Goal: Transaction & Acquisition: Subscribe to service/newsletter

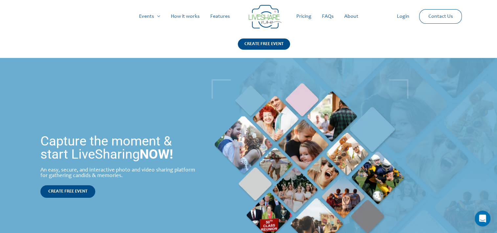
click at [306, 18] on link "Pricing" at bounding box center [304, 16] width 26 height 21
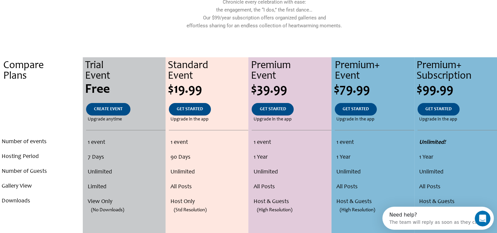
click at [427, 37] on div at bounding box center [421, 7] width 23 height 67
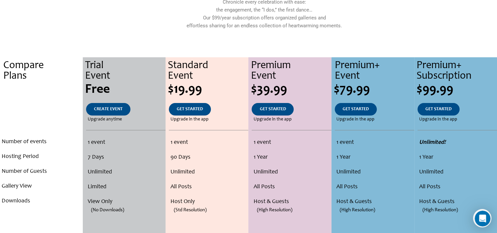
click at [427, 37] on div at bounding box center [421, 7] width 23 height 67
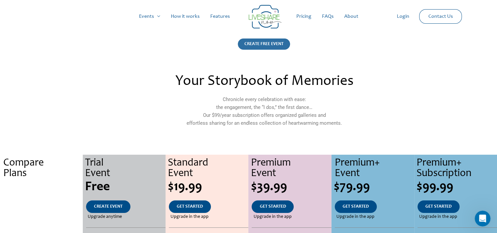
click at [262, 44] on div "CREATE FREE EVENT" at bounding box center [264, 43] width 52 height 11
